Goal: Find specific page/section: Find specific page/section

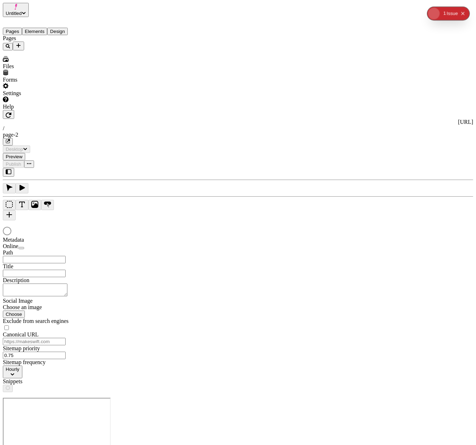
type input "/page-2"
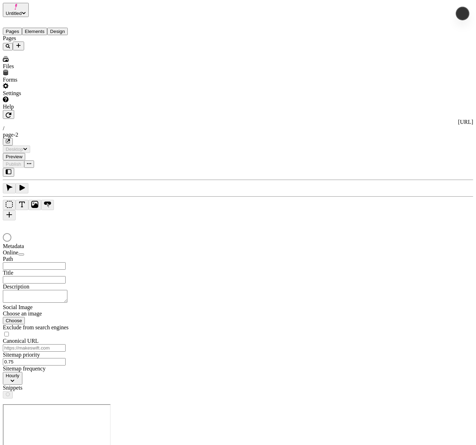
type input "/page-2"
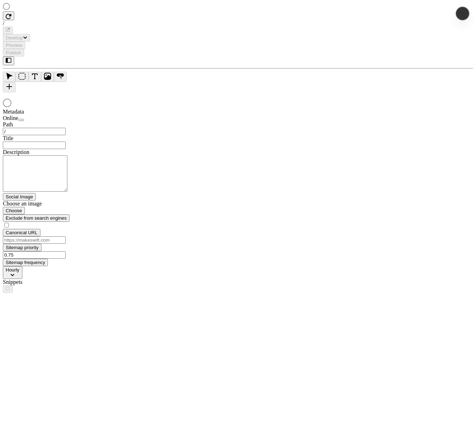
type input "/page-2"
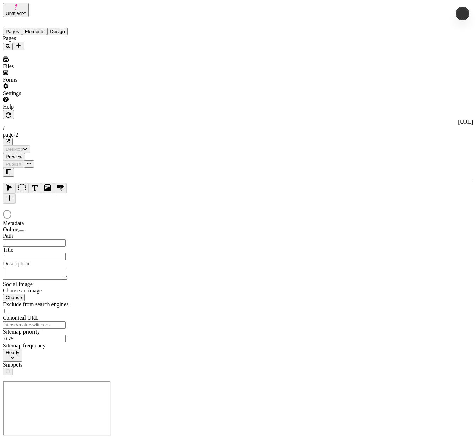
type input "/page-2"
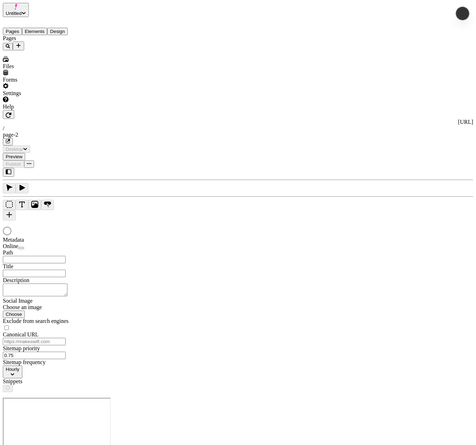
type input "/page-2"
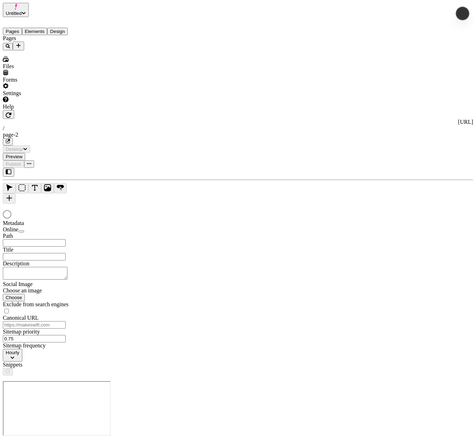
type input "/page-2"
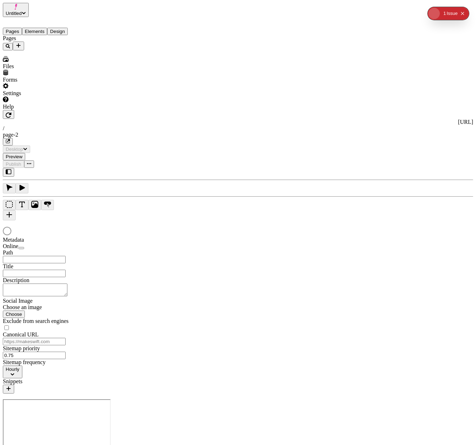
type input "/page-2"
